Goal: Transaction & Acquisition: Book appointment/travel/reservation

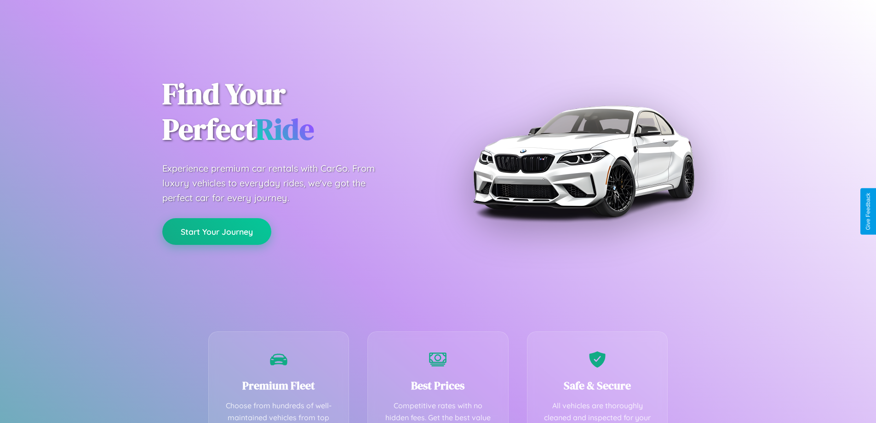
click at [217, 232] on button "Start Your Journey" at bounding box center [216, 231] width 109 height 27
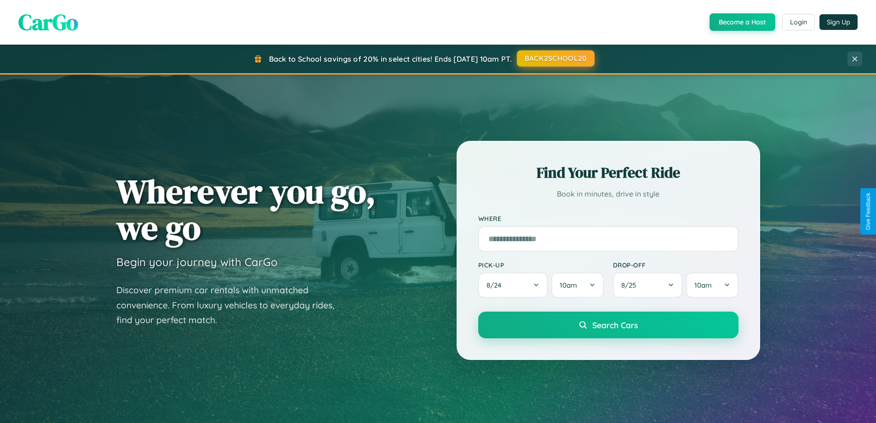
click at [555, 58] on button "BACK2SCHOOL20" at bounding box center [556, 58] width 78 height 17
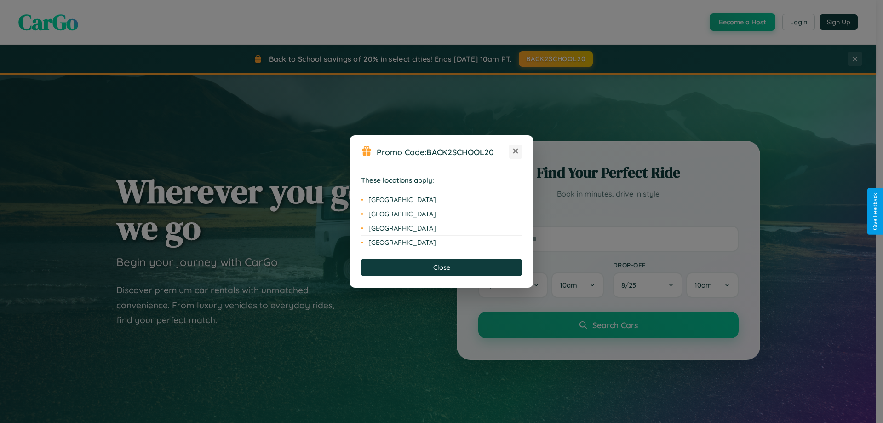
click at [515, 151] on icon at bounding box center [515, 151] width 5 height 5
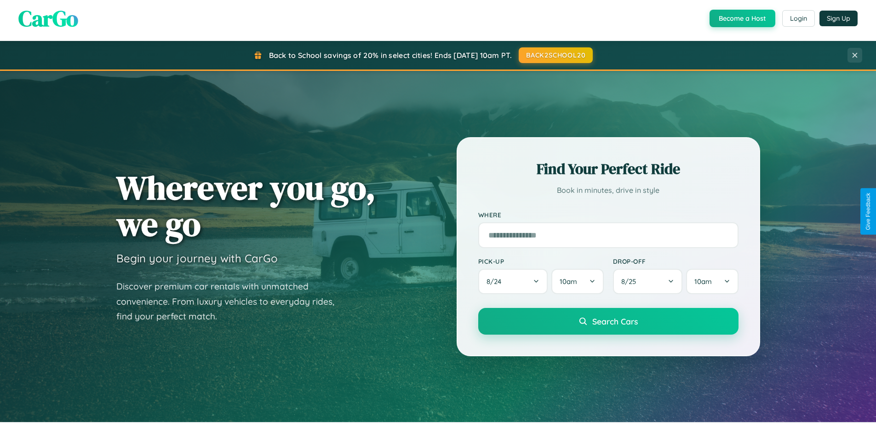
scroll to position [633, 0]
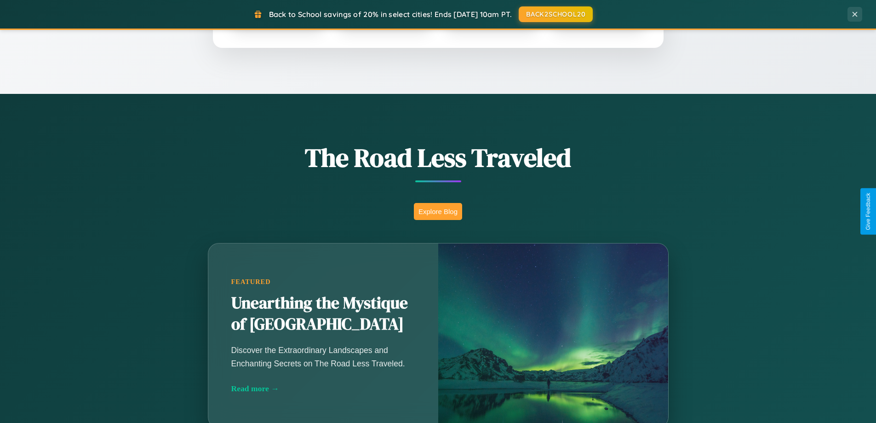
click at [438, 211] on button "Explore Blog" at bounding box center [438, 211] width 48 height 17
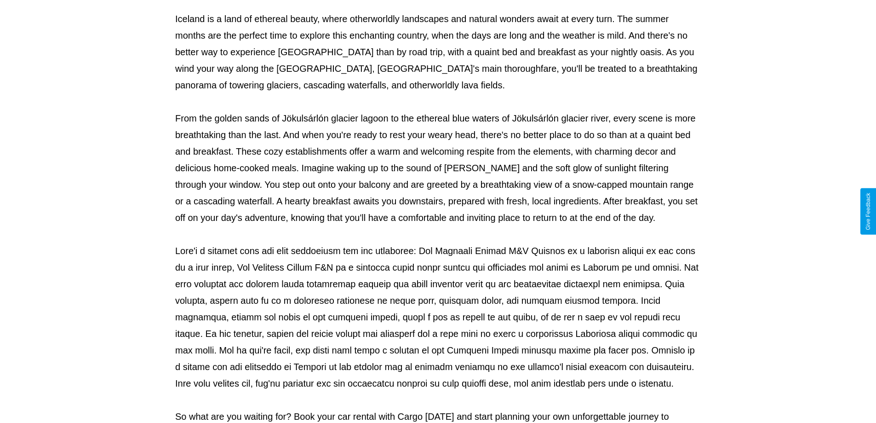
scroll to position [298, 0]
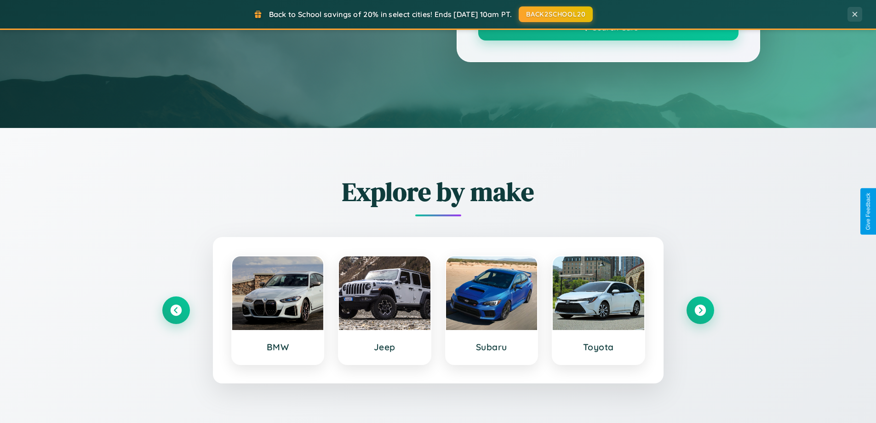
scroll to position [633, 0]
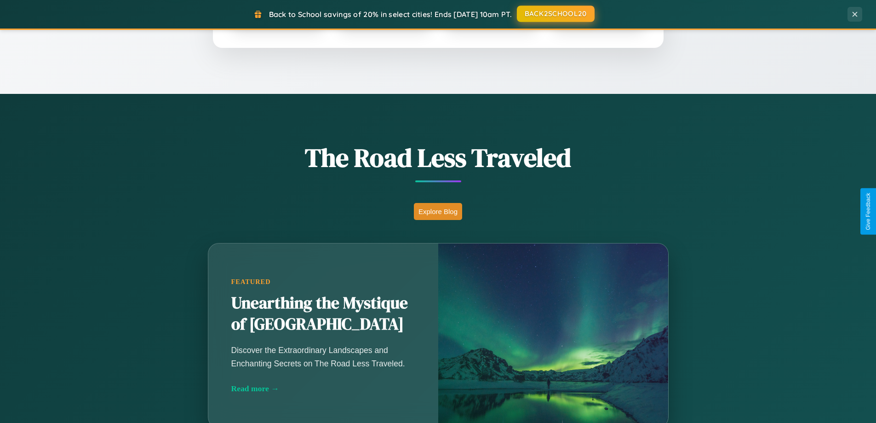
click at [555, 14] on button "BACK2SCHOOL20" at bounding box center [556, 14] width 78 height 17
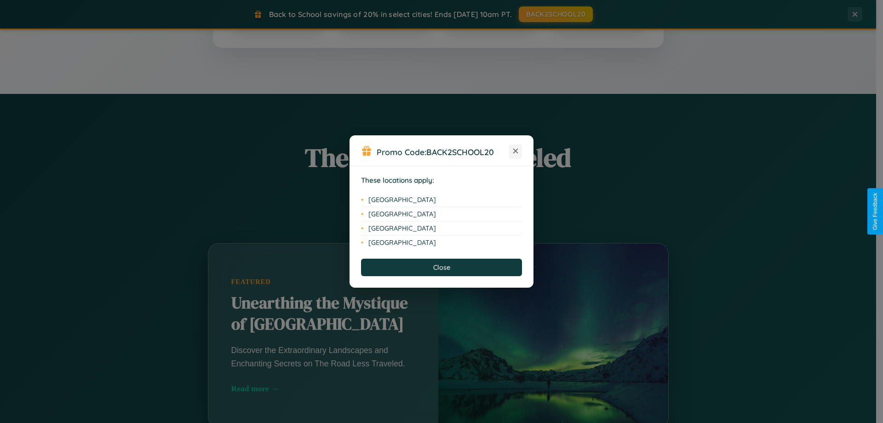
click at [515, 151] on icon at bounding box center [515, 151] width 5 height 5
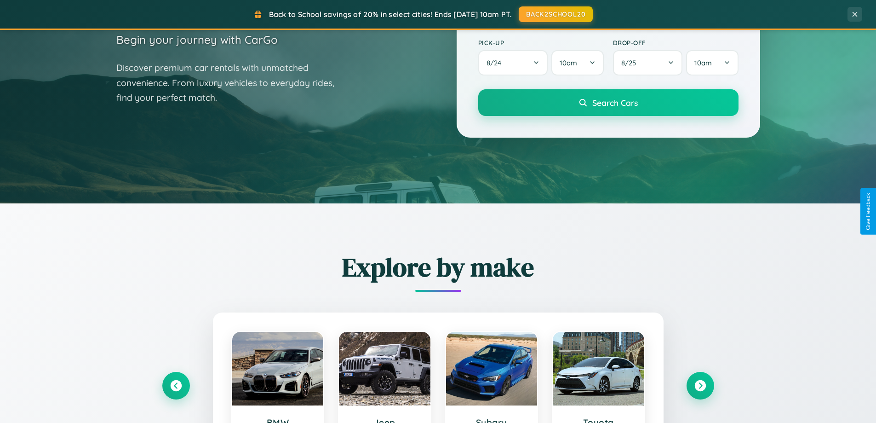
scroll to position [27, 0]
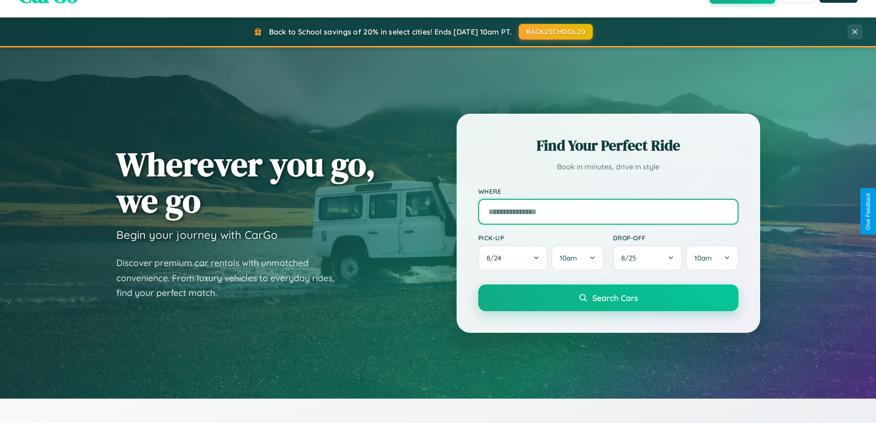
click at [608, 211] on input "text" at bounding box center [608, 212] width 260 height 26
type input "**********"
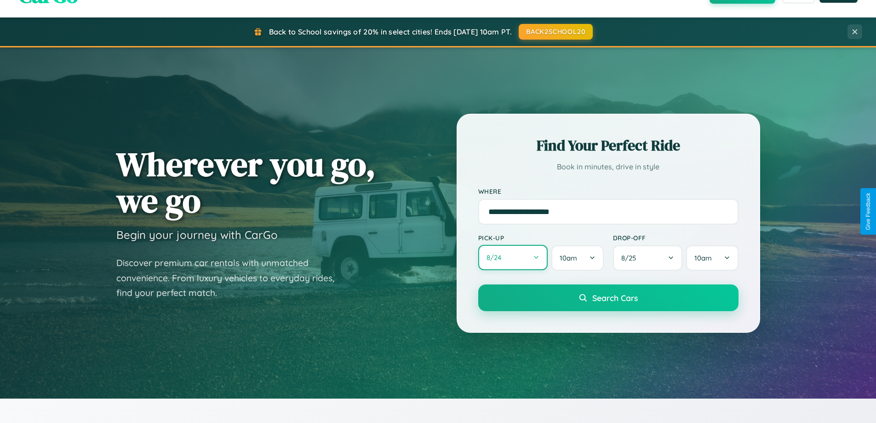
click at [513, 258] on button "8 / 24" at bounding box center [513, 257] width 70 height 25
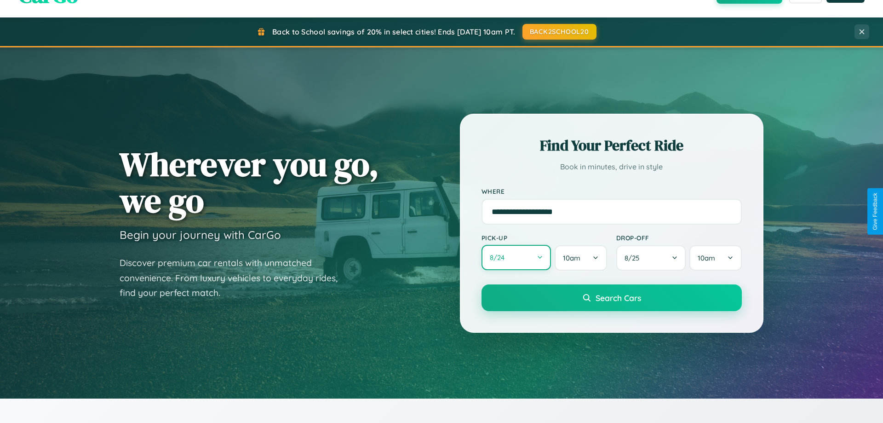
select select "*"
select select "****"
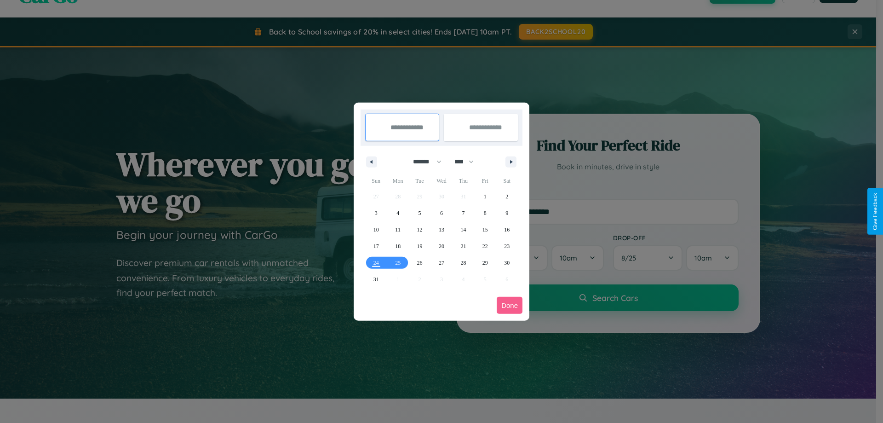
drag, startPoint x: 423, startPoint y: 161, endPoint x: 441, endPoint y: 184, distance: 29.4
click at [423, 161] on select "******* ******** ***** ***** *** **** **** ****** ********* ******* ******** **…" at bounding box center [425, 161] width 39 height 15
select select "*"
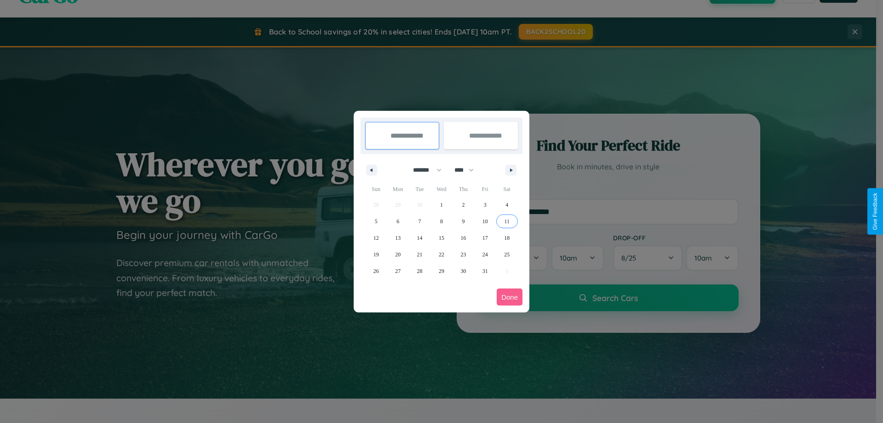
click at [507, 221] on span "11" at bounding box center [507, 221] width 6 height 17
type input "**********"
click at [463, 237] on span "16" at bounding box center [463, 237] width 6 height 17
type input "**********"
click at [509, 297] on button "Done" at bounding box center [510, 296] width 26 height 17
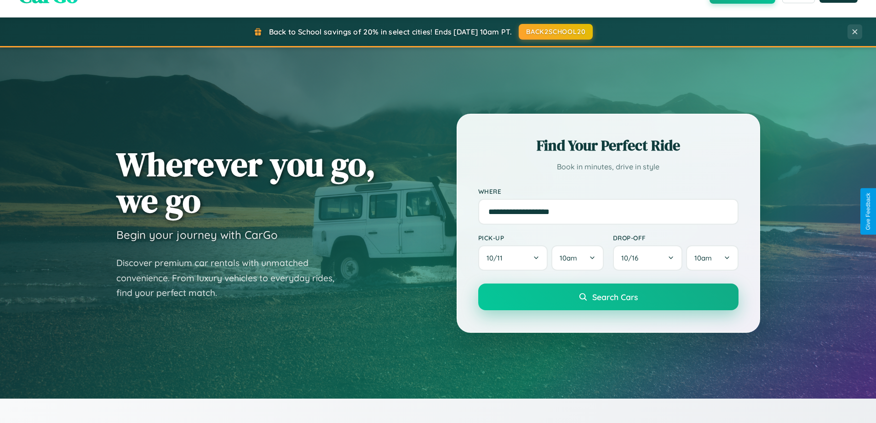
click at [608, 297] on span "Search Cars" at bounding box center [615, 297] width 46 height 10
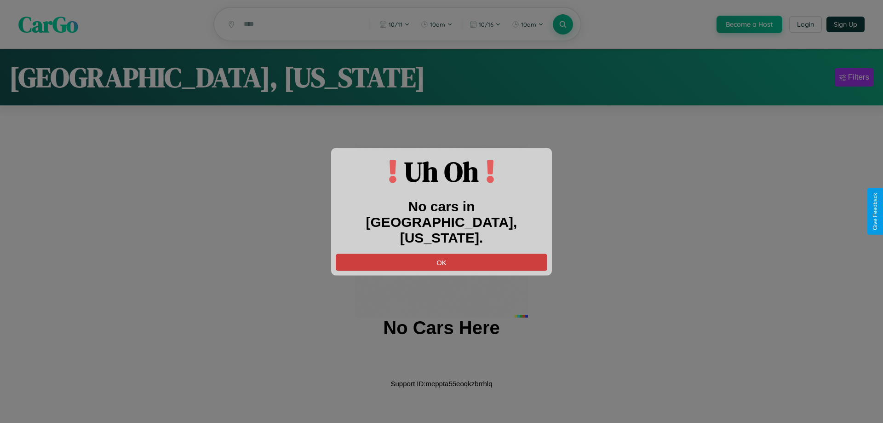
click at [441, 253] on button "OK" at bounding box center [442, 261] width 212 height 17
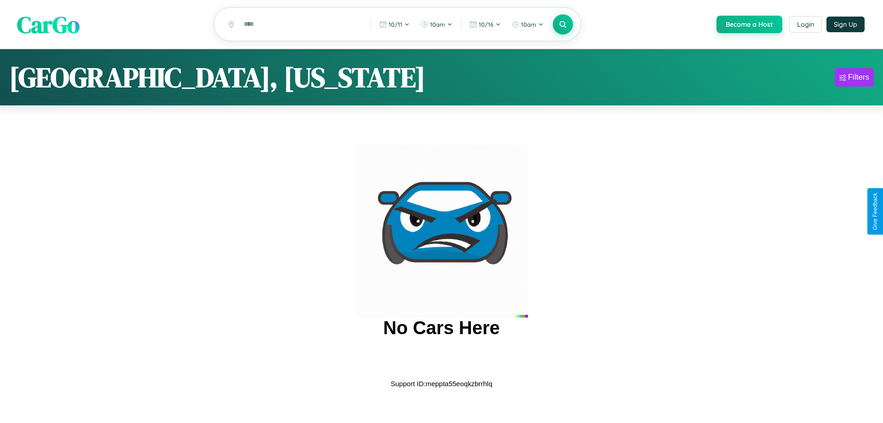
click at [48, 25] on span "CarGo" at bounding box center [48, 24] width 63 height 32
